Goal: Task Accomplishment & Management: Complete application form

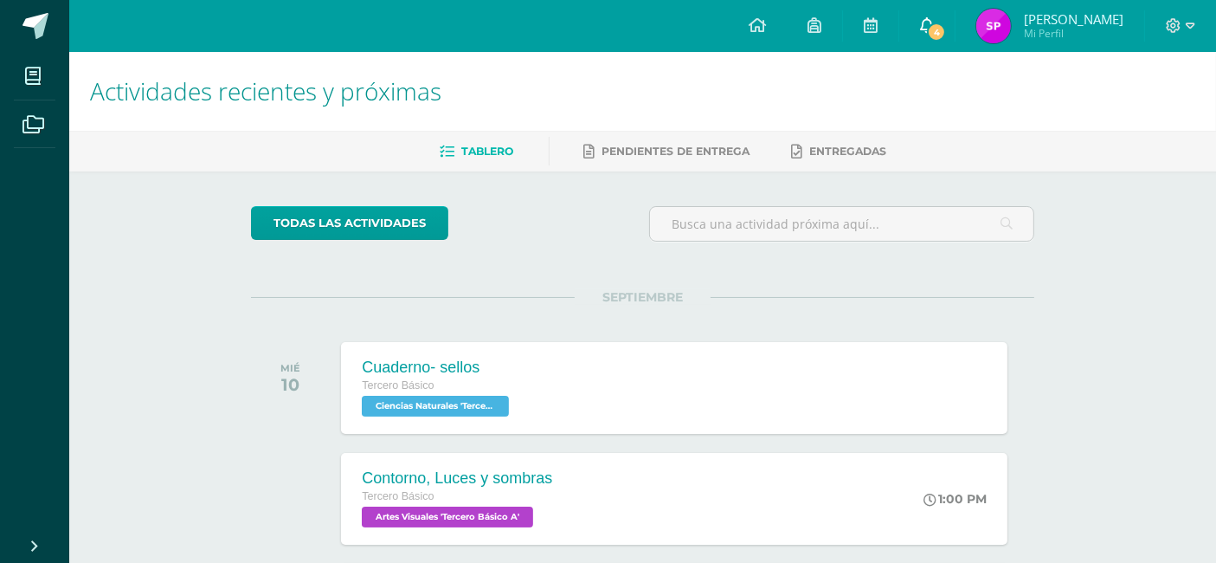
click at [932, 38] on span "4" at bounding box center [936, 32] width 19 height 19
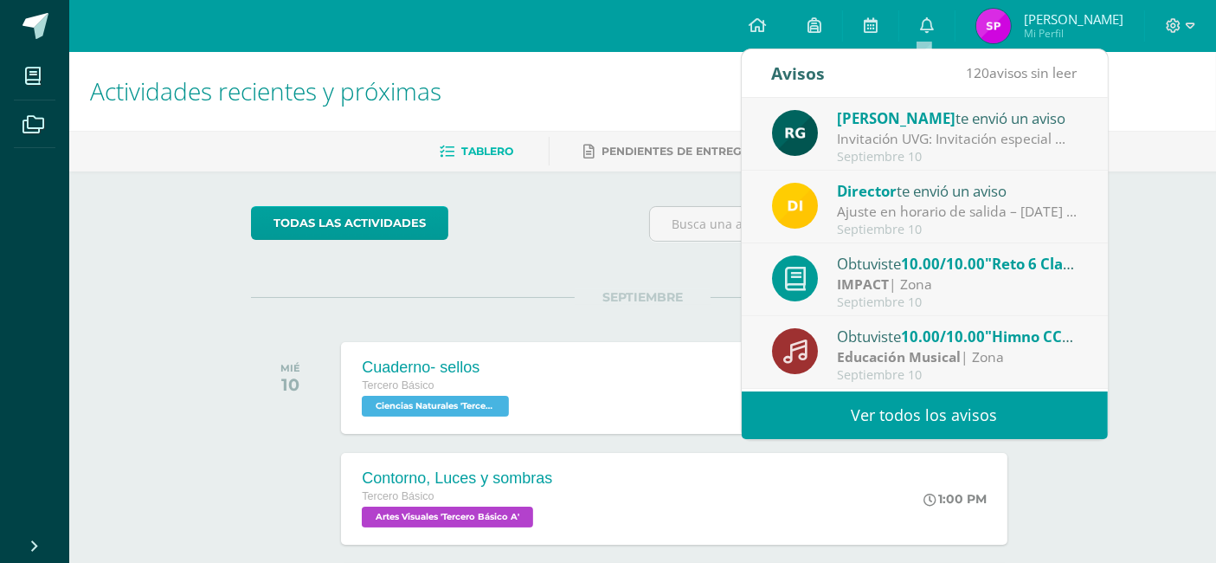
click at [837, 131] on div "Invitación UVG: Invitación especial ✨ El programa Mujeres en Ingeniería – Virtu…" at bounding box center [957, 139] width 241 height 20
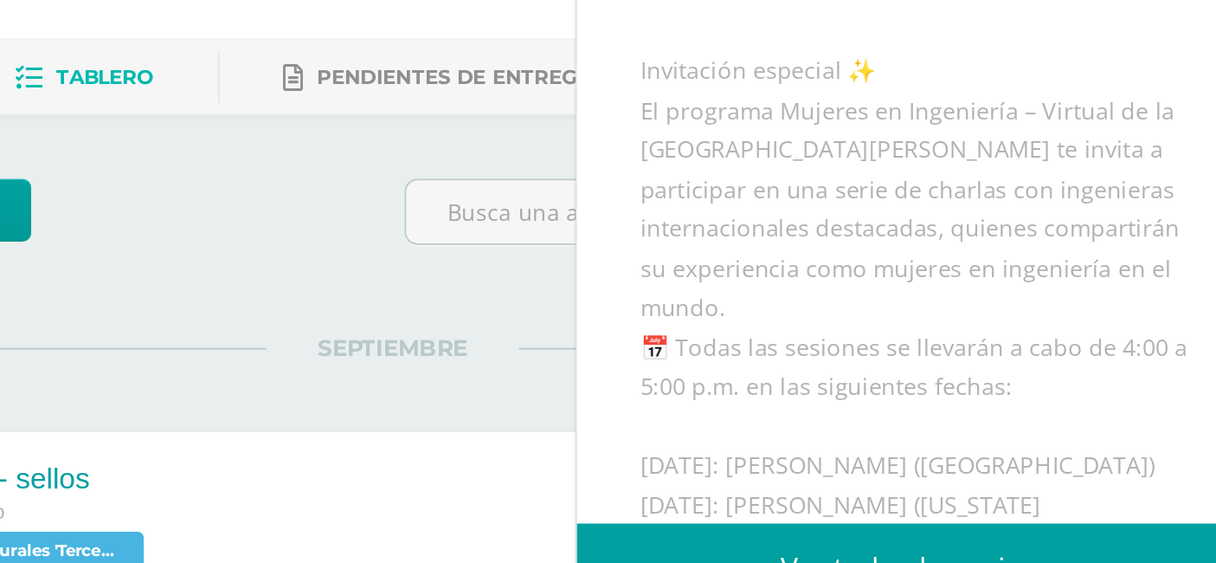
scroll to position [123, 0]
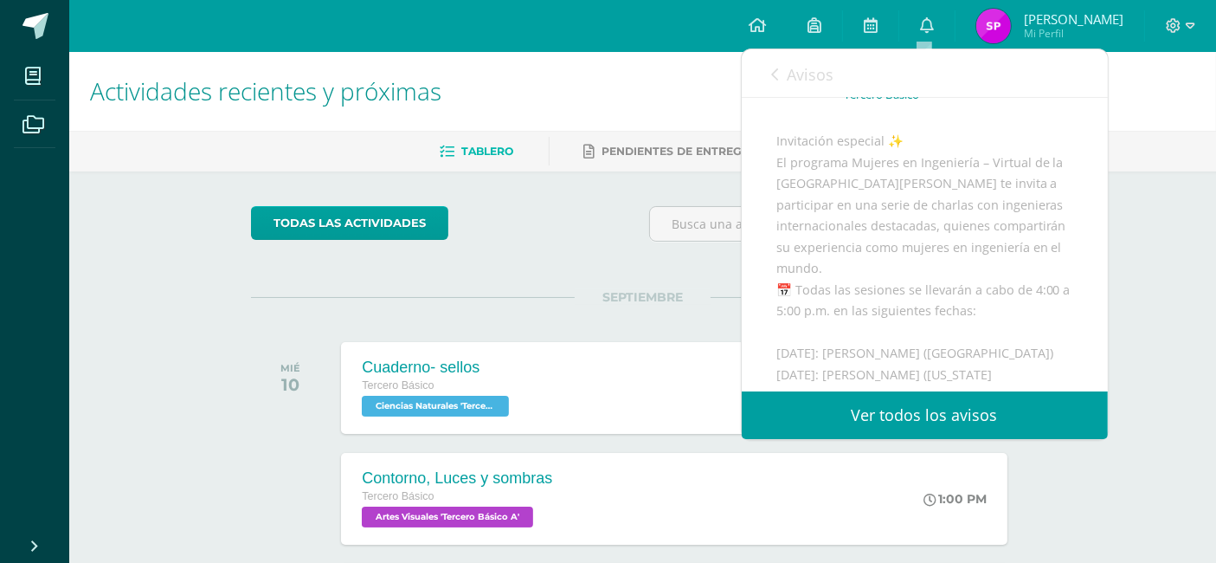
click at [761, 80] on div "Avisos 119 avisos sin leer Avisos" at bounding box center [925, 73] width 366 height 48
click at [773, 81] on icon at bounding box center [775, 75] width 7 height 14
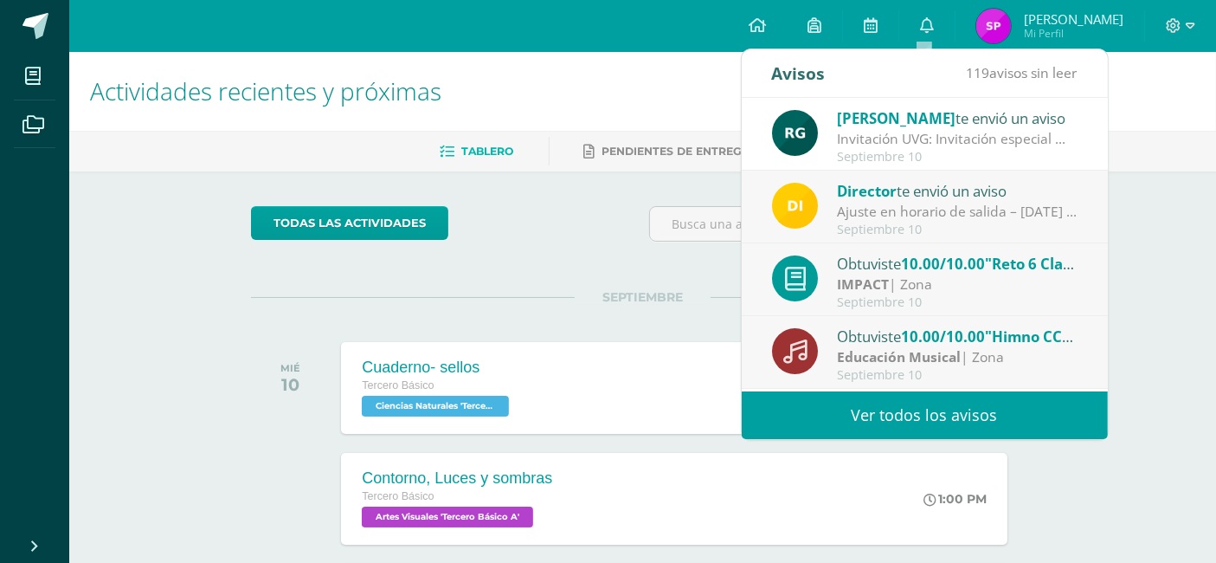
click at [856, 202] on div "Ajuste en horario de salida – [DATE] : Estimados Padres de Familia, Debido a la…" at bounding box center [957, 212] width 241 height 20
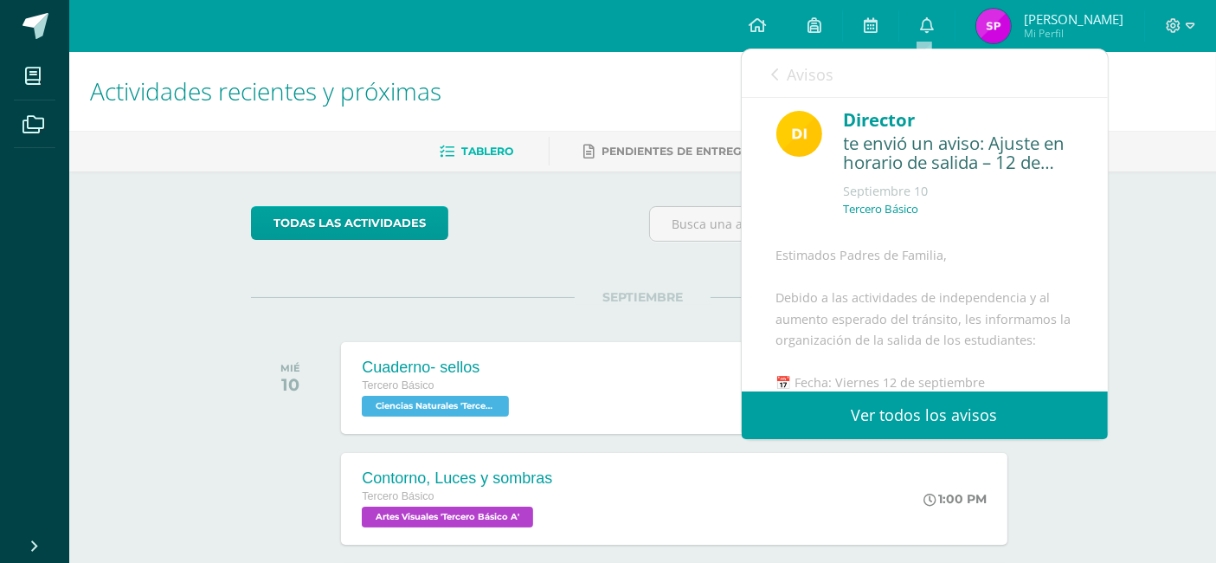
scroll to position [0, 0]
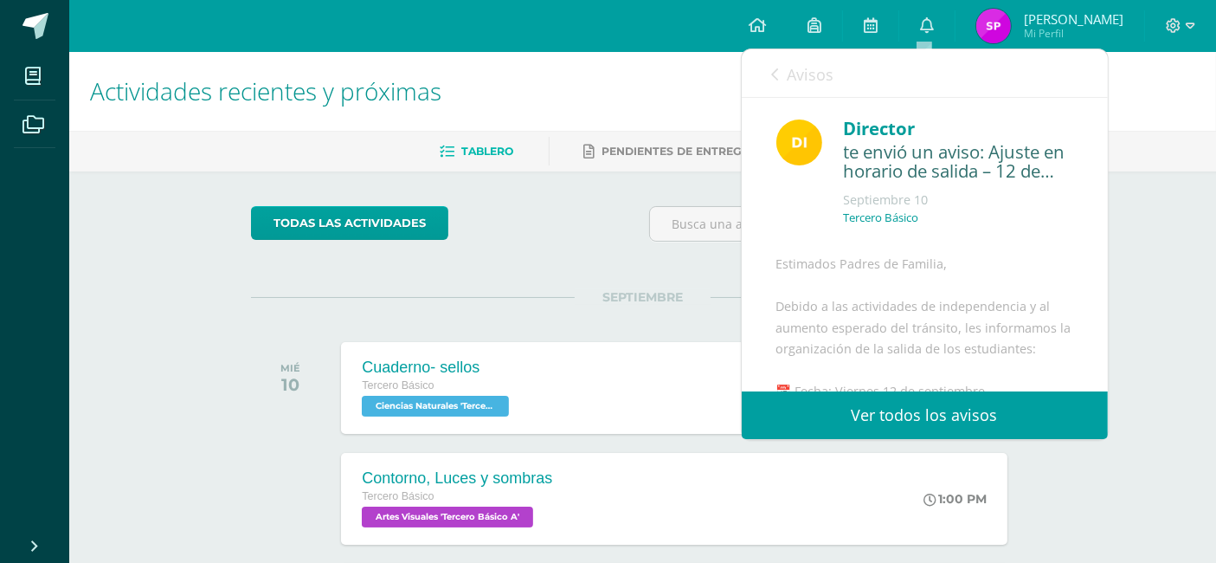
click at [770, 74] on div "Avisos 118 avisos sin leer Avisos" at bounding box center [925, 73] width 366 height 48
click at [779, 85] on link "Avisos" at bounding box center [803, 73] width 62 height 49
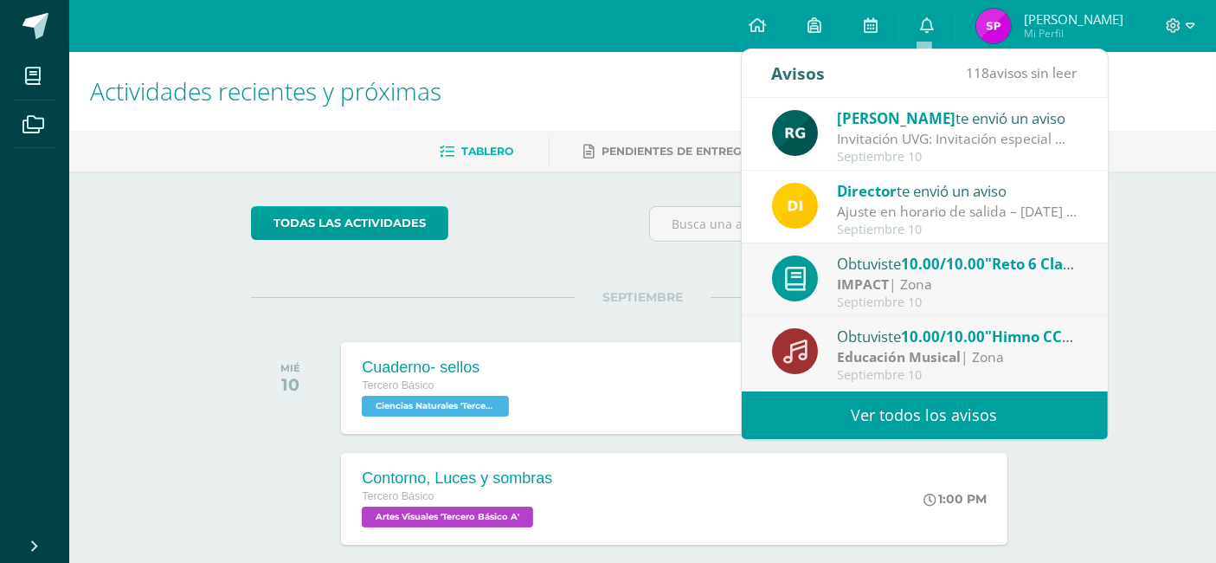
click at [864, 296] on div "Septiembre 10" at bounding box center [957, 302] width 241 height 15
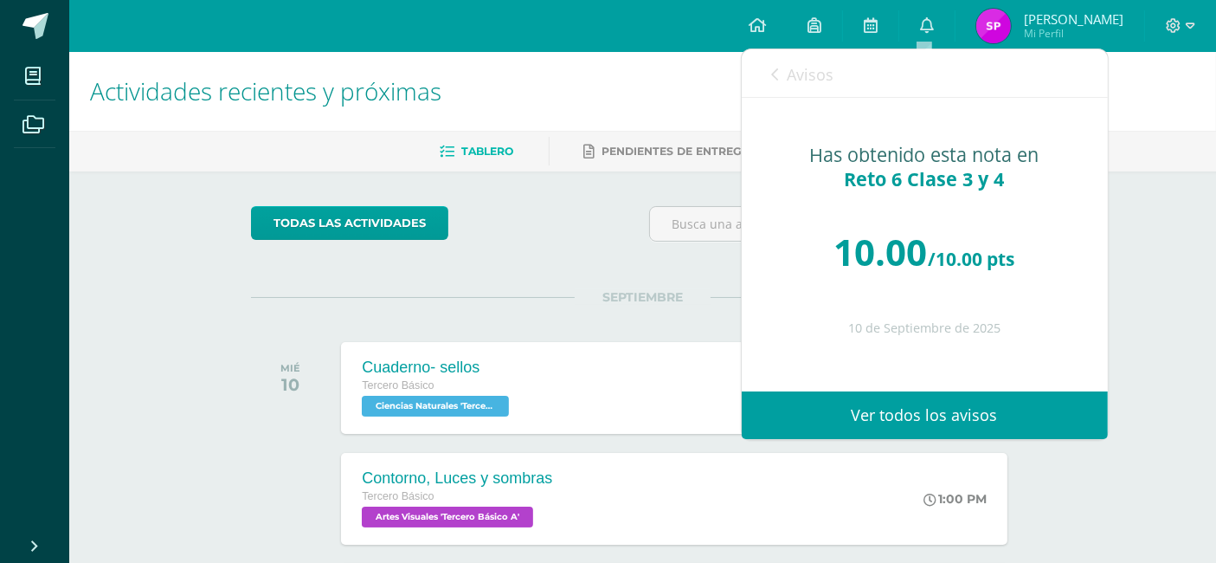
click at [769, 86] on div "Avisos 117 avisos sin leer Avisos" at bounding box center [925, 73] width 366 height 48
click at [783, 73] on link "Avisos" at bounding box center [803, 73] width 62 height 49
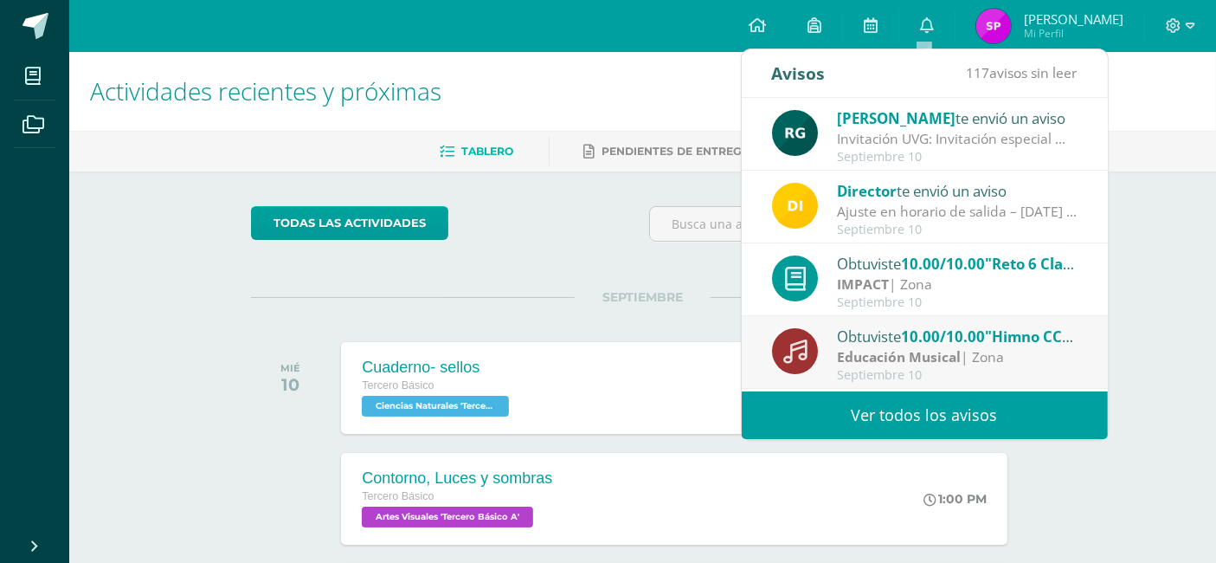
scroll to position [96, 0]
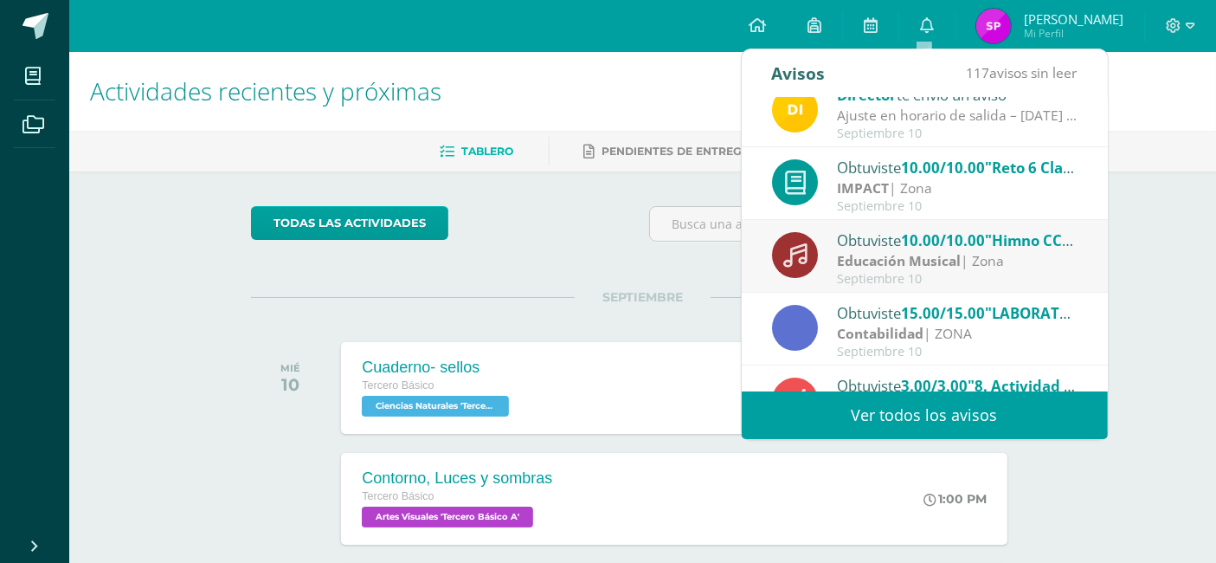
click at [831, 253] on div "Obtuviste 10.00/10.00 "Himno CCA" en Educación Musical Educación Musical | Zona…" at bounding box center [925, 257] width 306 height 57
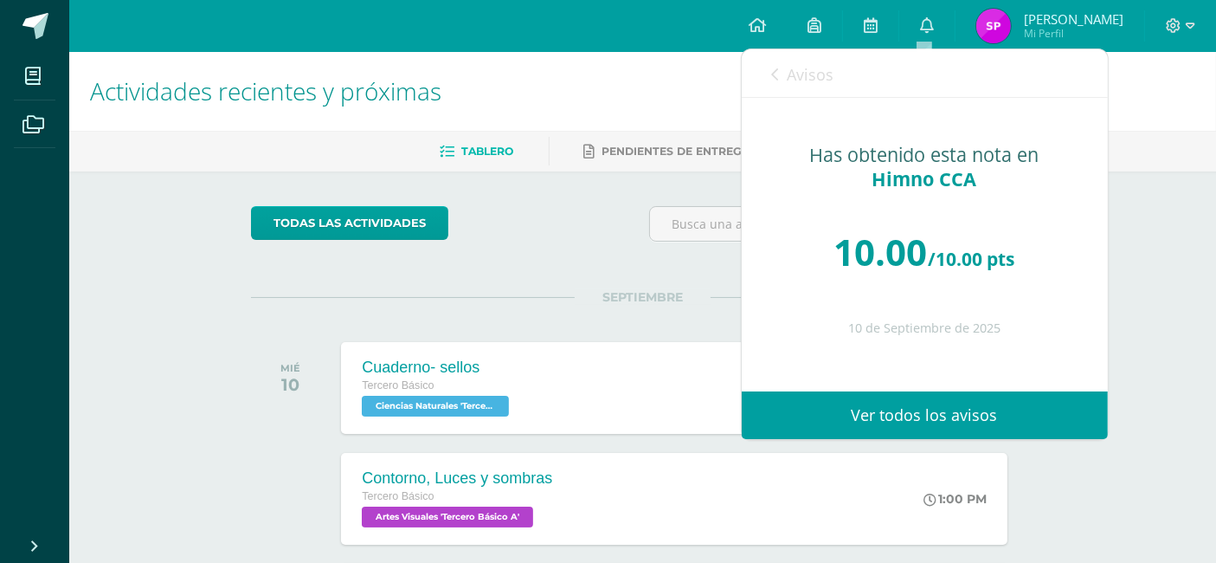
click at [776, 75] on icon at bounding box center [775, 75] width 7 height 14
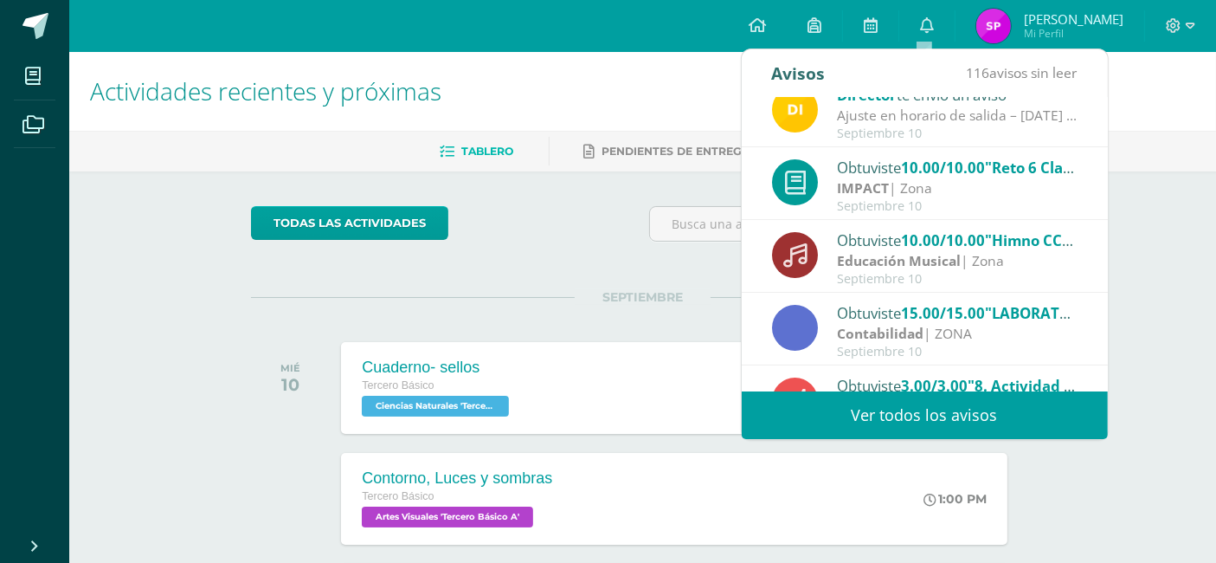
scroll to position [192, 0]
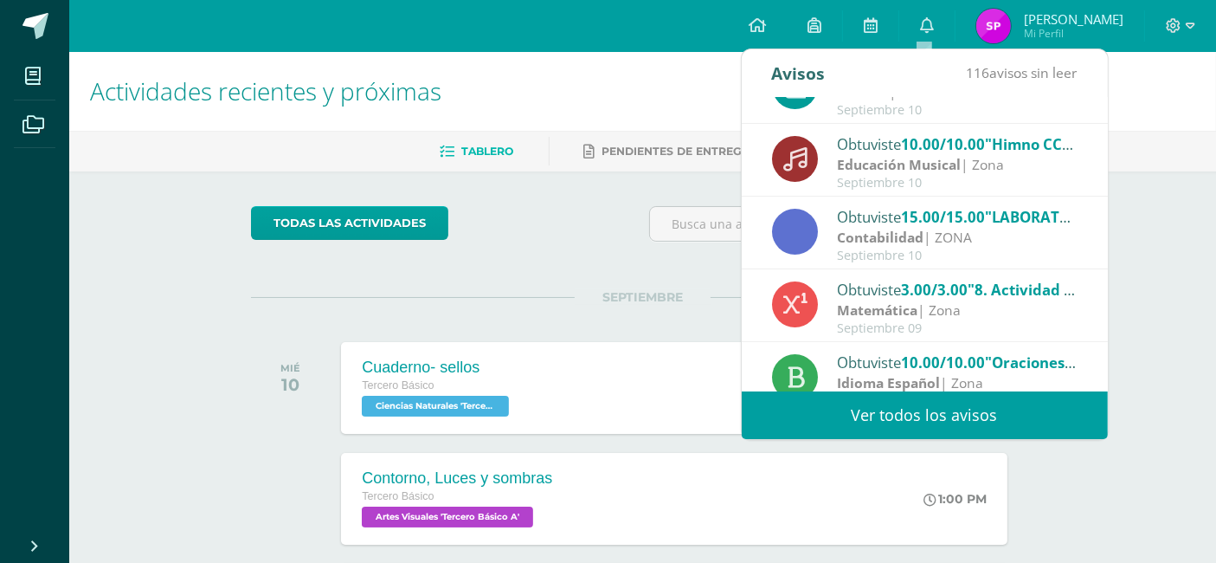
click at [830, 226] on div "Obtuviste 15.00/15.00 "LABORATORIO 2: Informe digital." en Contabilidad Contabi…" at bounding box center [925, 233] width 306 height 57
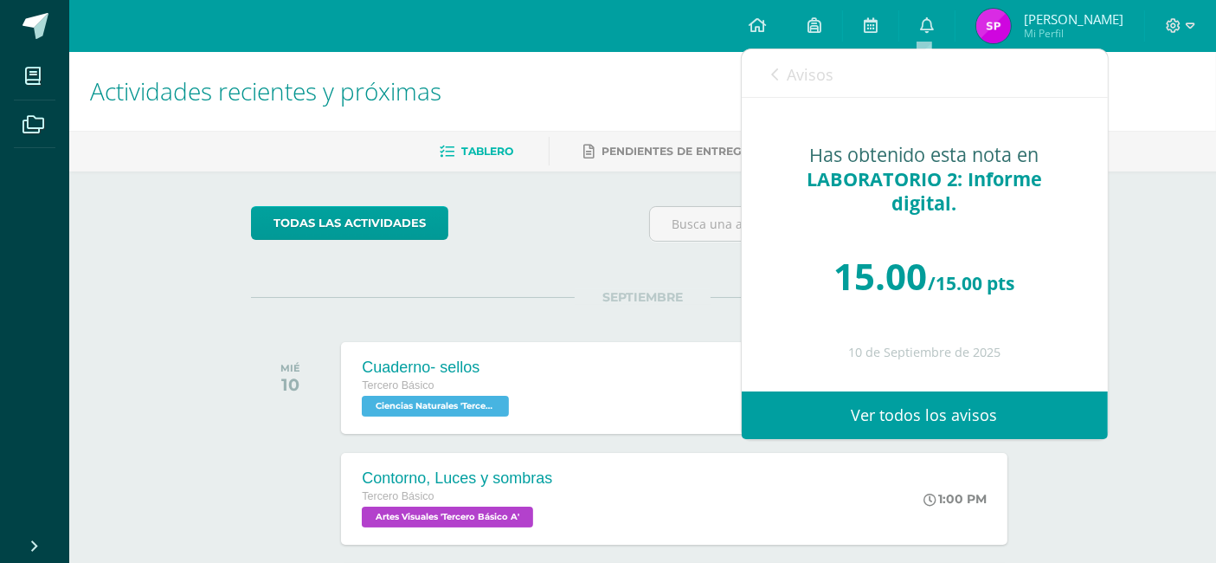
click at [596, 289] on span "SEPTIEMBRE" at bounding box center [643, 297] width 136 height 16
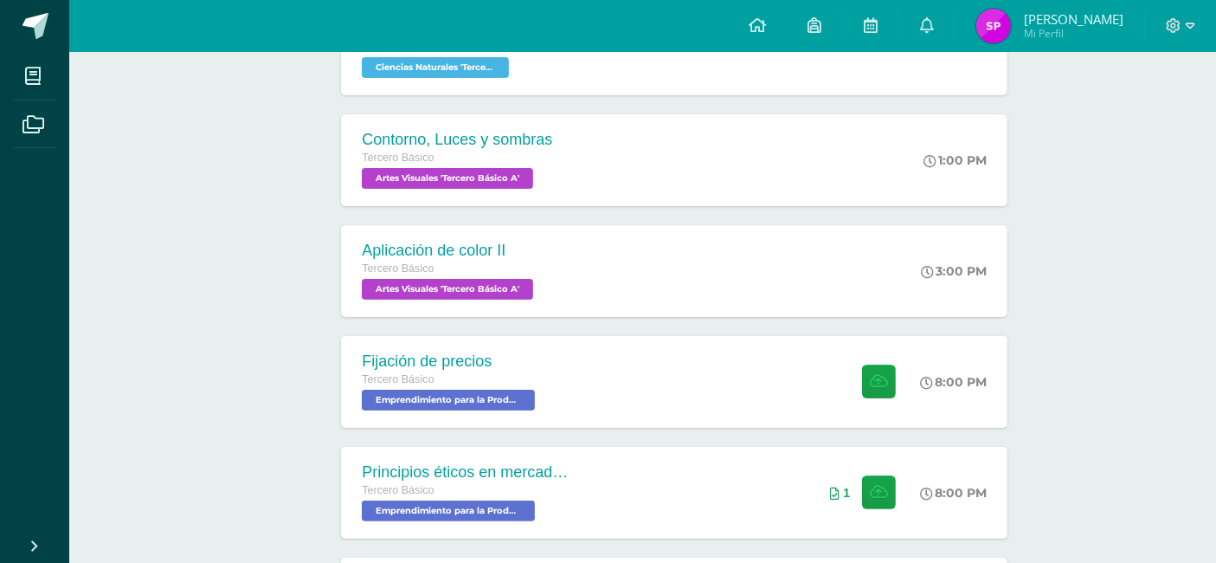
scroll to position [384, 0]
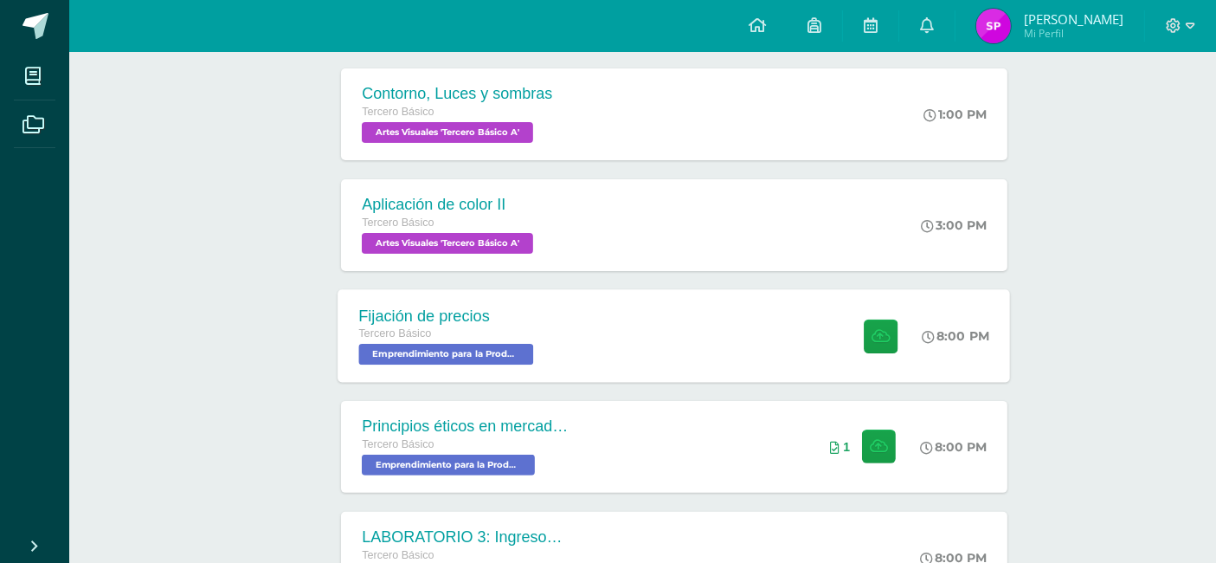
click at [907, 350] on div at bounding box center [877, 335] width 85 height 93
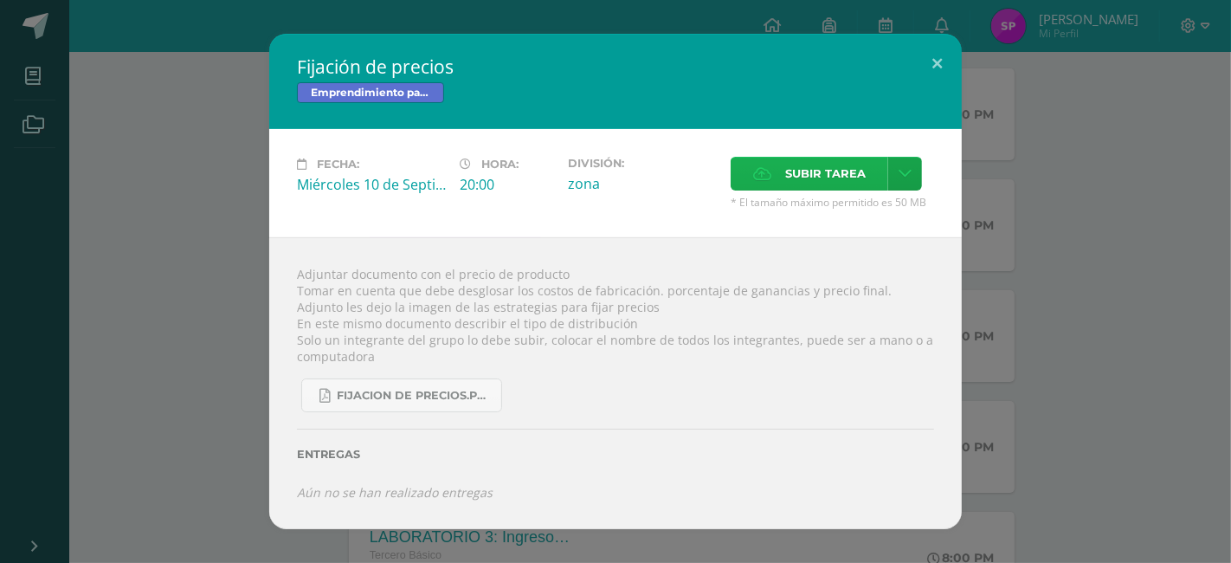
click at [762, 174] on icon at bounding box center [762, 173] width 18 height 11
click at [0, 0] on input "Subir tarea" at bounding box center [0, 0] width 0 height 0
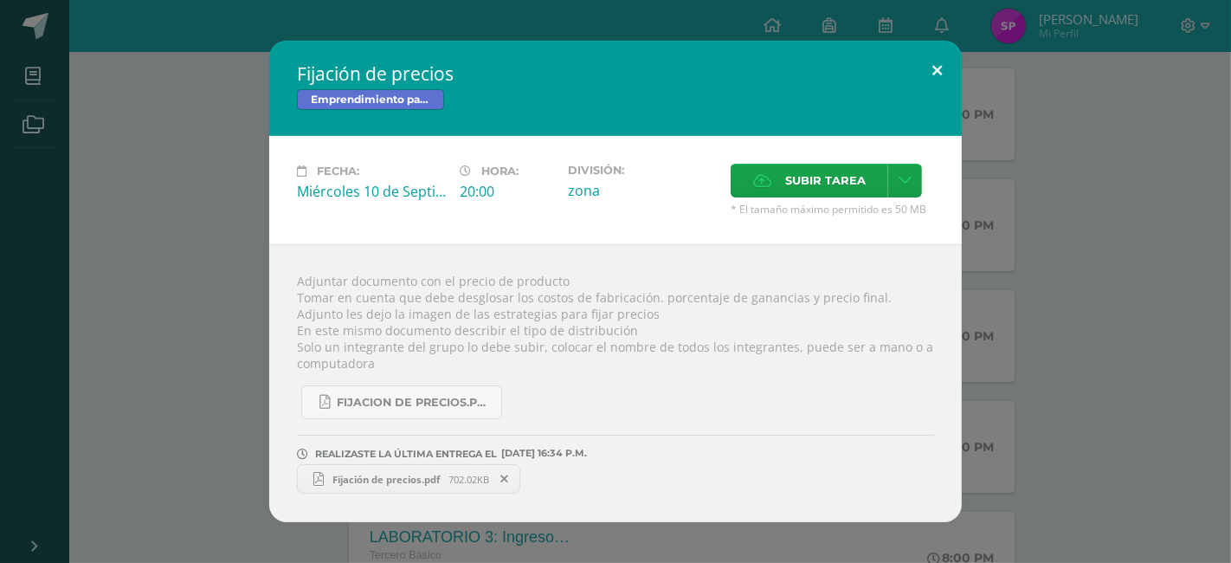
click at [925, 87] on button at bounding box center [936, 70] width 49 height 59
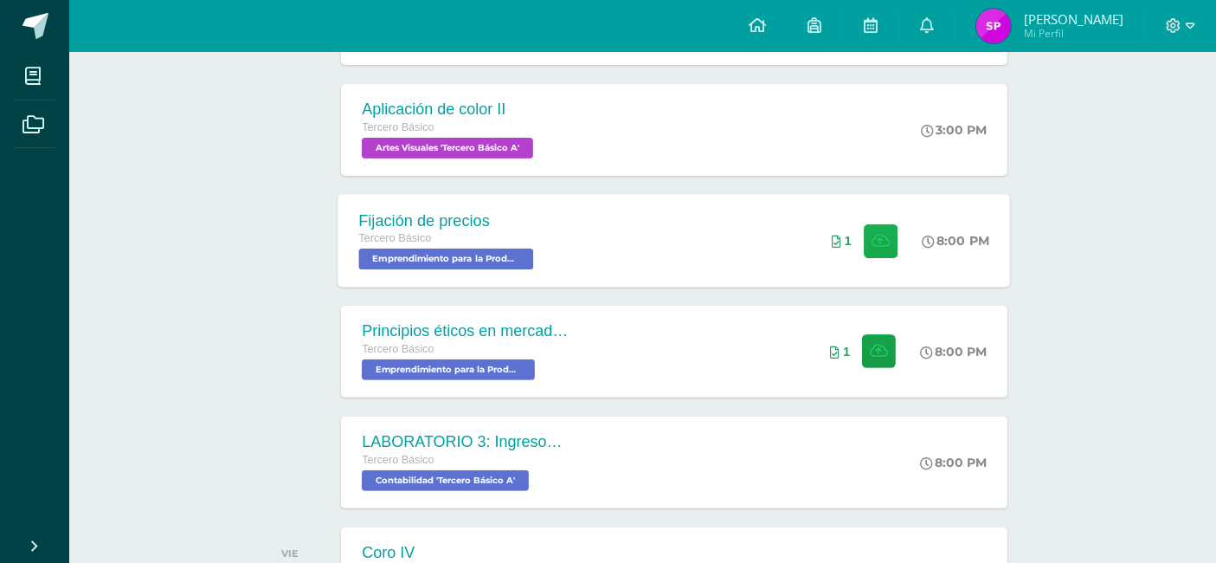
scroll to position [480, 0]
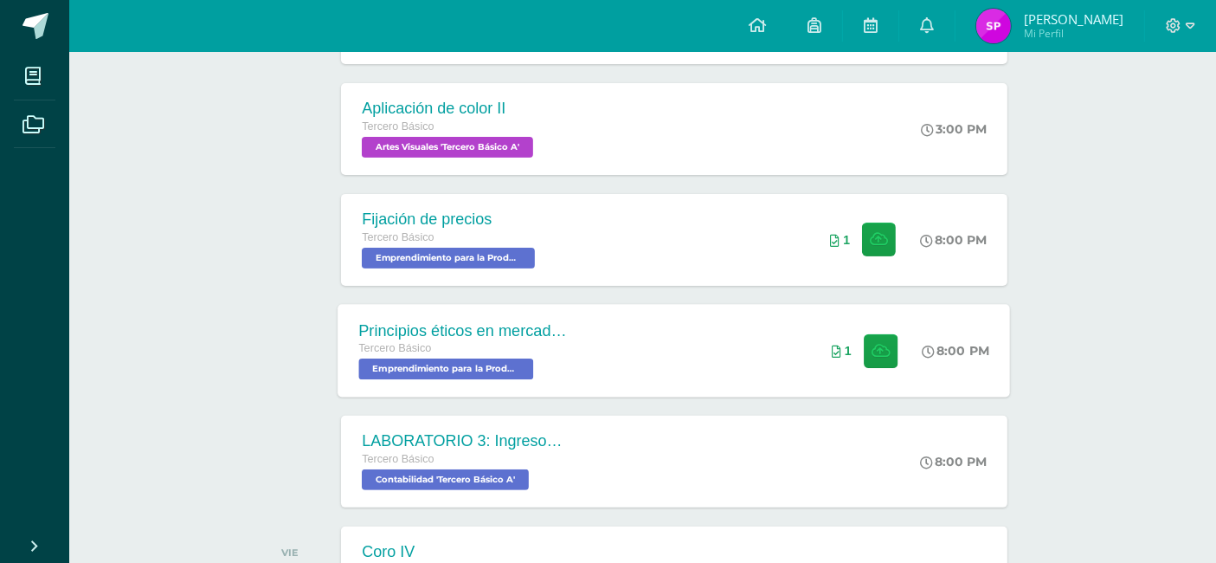
click at [836, 345] on icon at bounding box center [837, 351] width 10 height 12
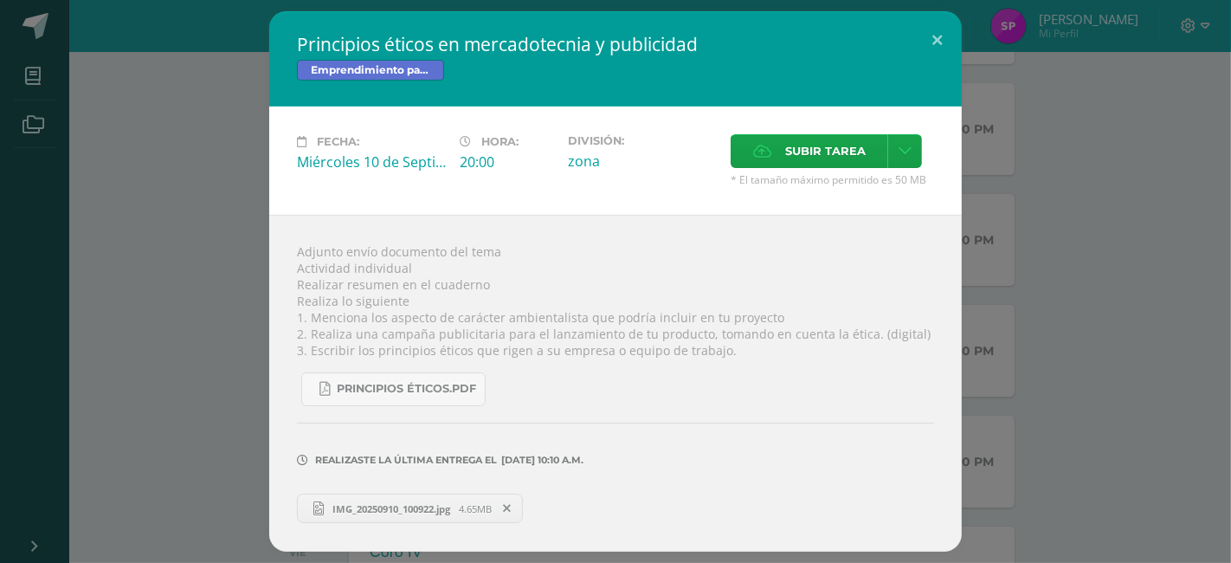
click at [49, 195] on div "Principios éticos en mercadotecnia y publicidad Emprendimiento para la Producti…" at bounding box center [615, 281] width 1217 height 540
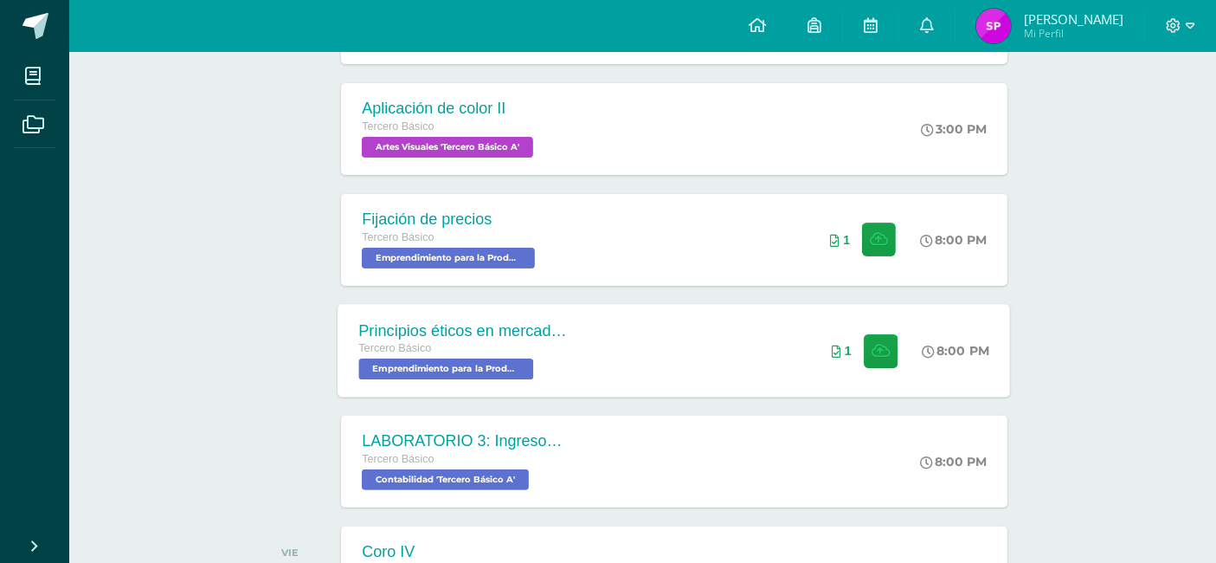
click at [808, 353] on div "Principios éticos en mercadotecnia y publicidad Tercero Básico Emprendimiento p…" at bounding box center [675, 350] width 673 height 93
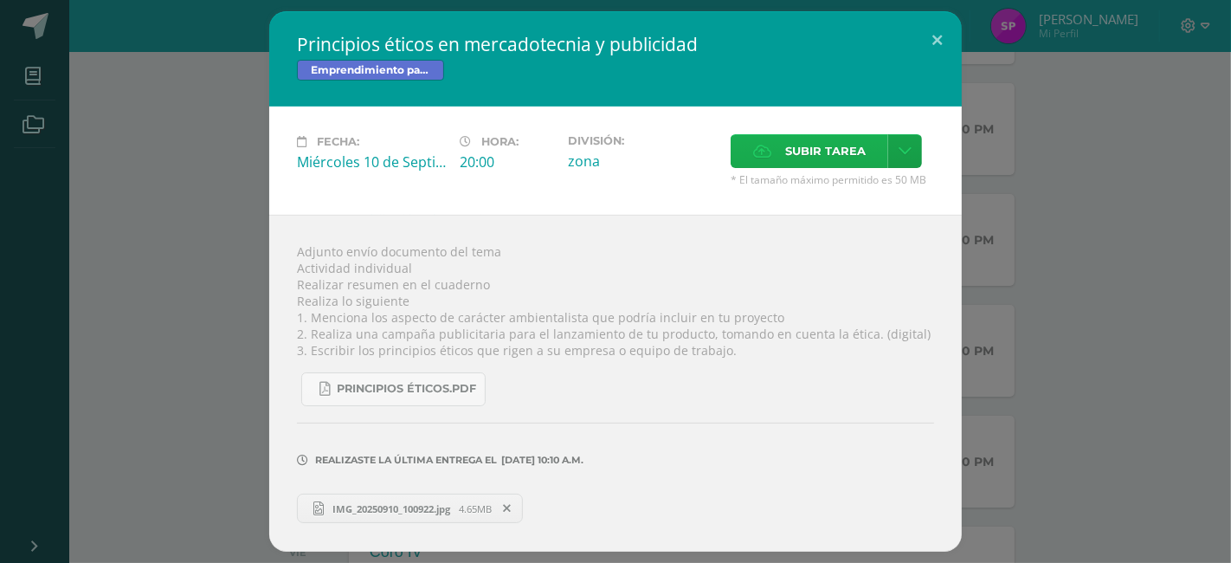
click at [858, 145] on span "Subir tarea" at bounding box center [825, 151] width 81 height 32
click at [0, 0] on input "Subir tarea" at bounding box center [0, 0] width 0 height 0
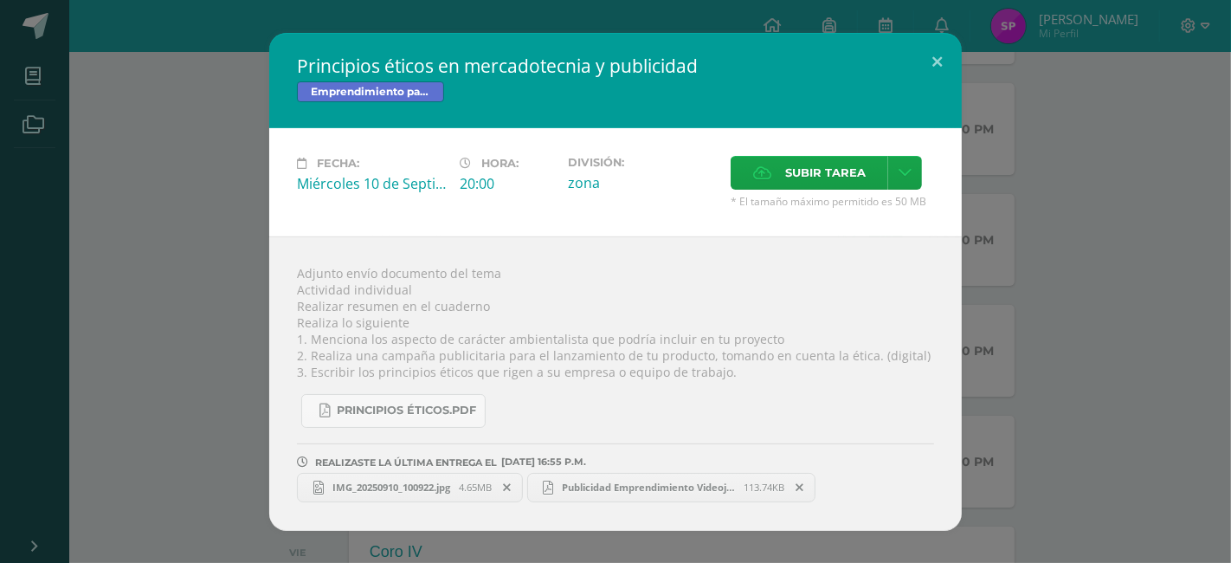
click at [626, 488] on span "Publicidad Emprendimiento Videojuego.pdf" at bounding box center [648, 486] width 190 height 13
click at [939, 74] on button at bounding box center [936, 62] width 49 height 59
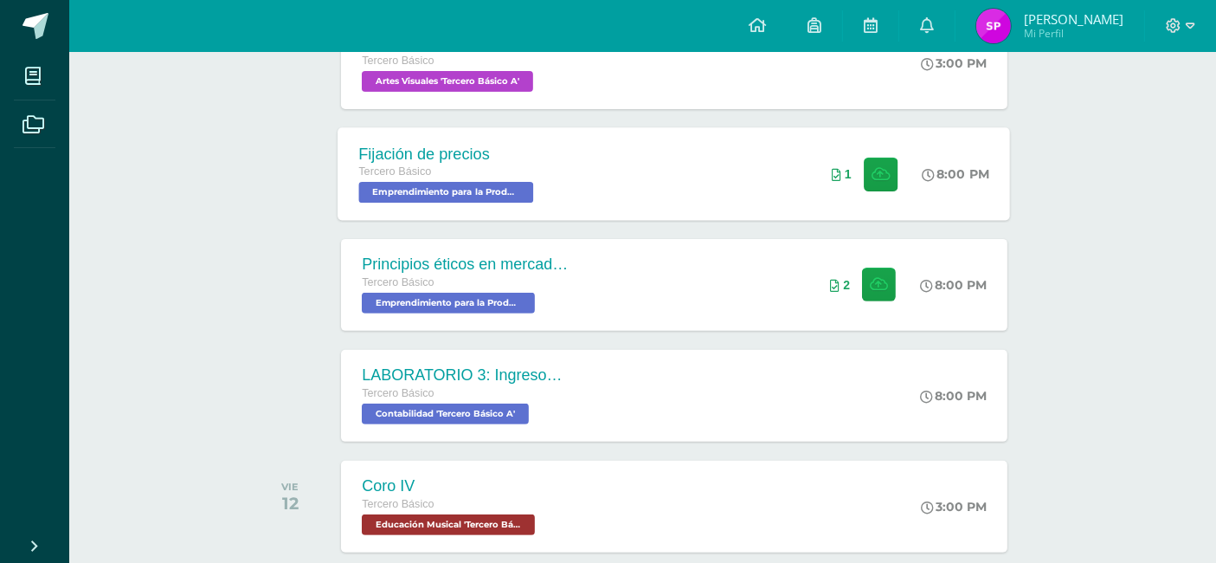
scroll to position [577, 0]
